Goal: Task Accomplishment & Management: Use online tool/utility

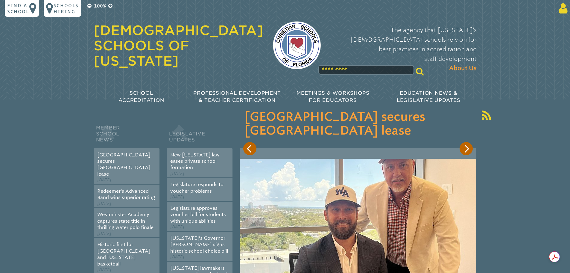
click at [566, 9] on icon at bounding box center [562, 8] width 11 height 12
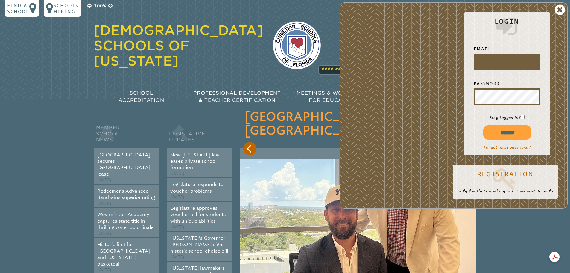
click at [497, 63] on input "text" at bounding box center [507, 62] width 64 height 14
type input "**********"
click at [503, 132] on input "******" at bounding box center [507, 132] width 48 height 14
type input "**********"
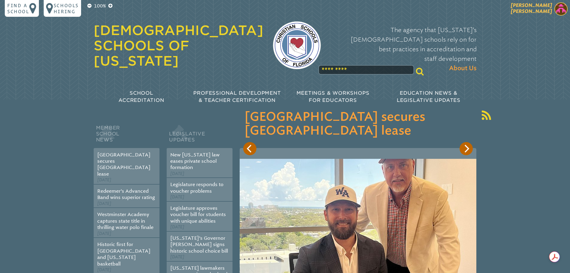
click at [566, 9] on img at bounding box center [560, 8] width 13 height 13
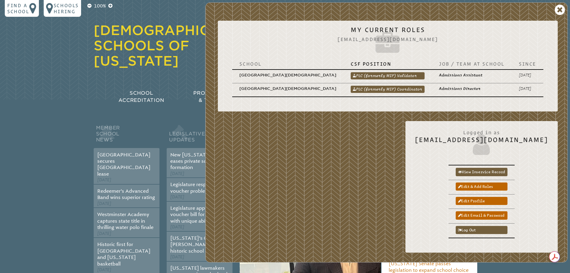
click at [407, 86] on link "PLC (formerly MIP) Coordinator" at bounding box center [388, 89] width 74 height 7
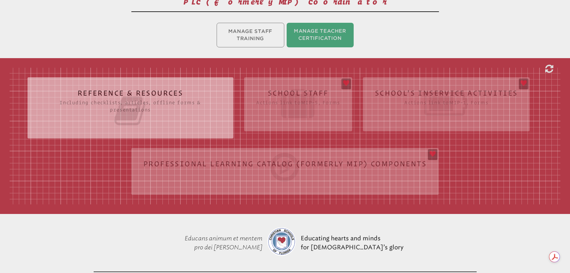
scroll to position [150, 0]
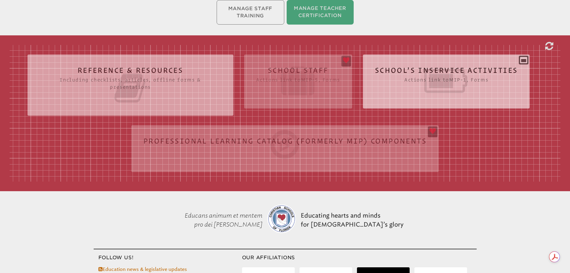
click at [414, 85] on icon at bounding box center [446, 81] width 143 height 34
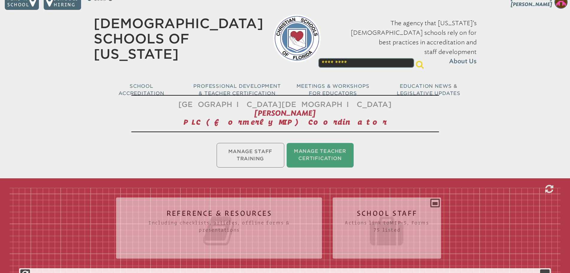
scroll to position [0, 0]
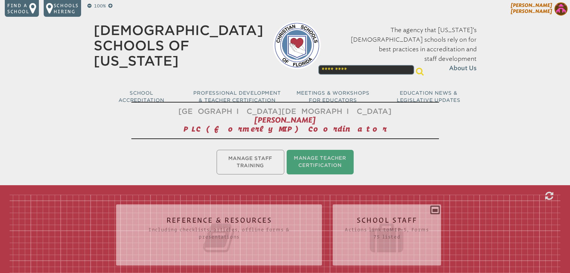
click at [560, 9] on img at bounding box center [560, 8] width 13 height 13
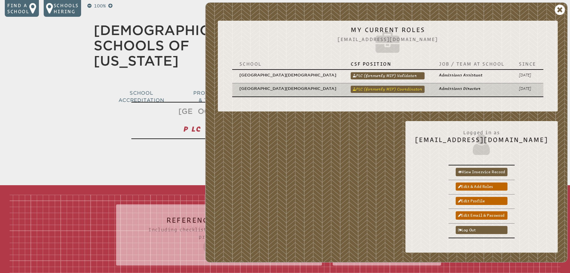
click at [407, 86] on link "PLC (formerly MIP) Coordinator" at bounding box center [388, 89] width 74 height 7
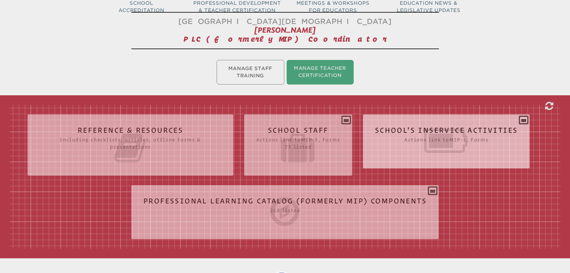
scroll to position [120, 0]
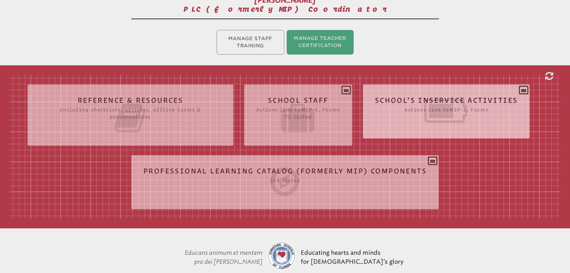
click at [443, 110] on icon at bounding box center [446, 111] width 143 height 34
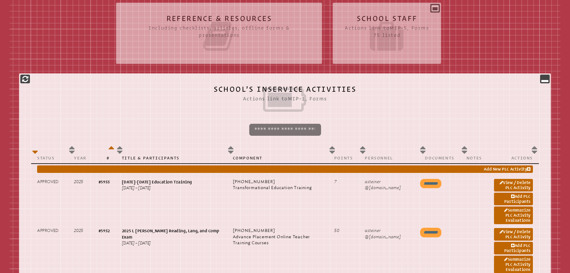
scroll to position [209, 0]
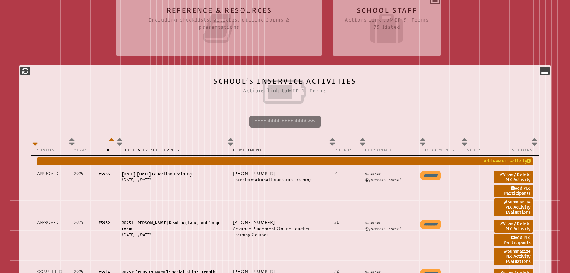
click at [491, 158] on link "Add New PLC Activity" at bounding box center [285, 160] width 496 height 7
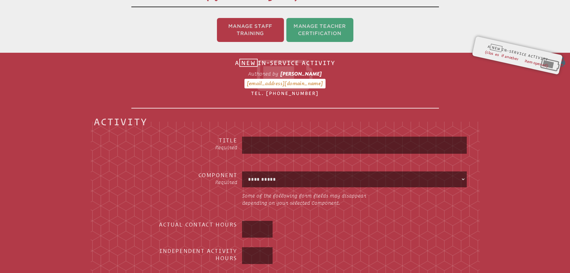
scroll to position [99, 0]
